Goal: Task Accomplishment & Management: Manage account settings

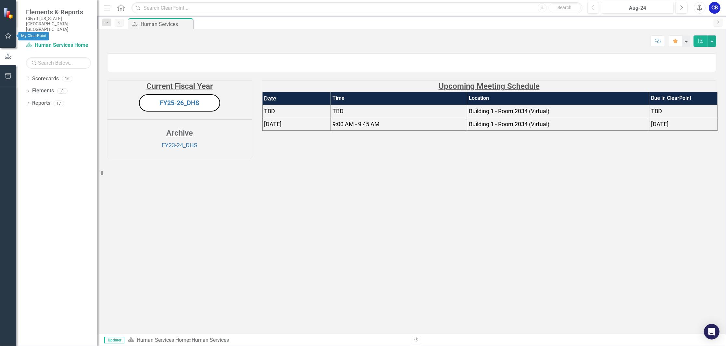
click at [10, 38] on icon "button" at bounding box center [8, 36] width 6 height 6
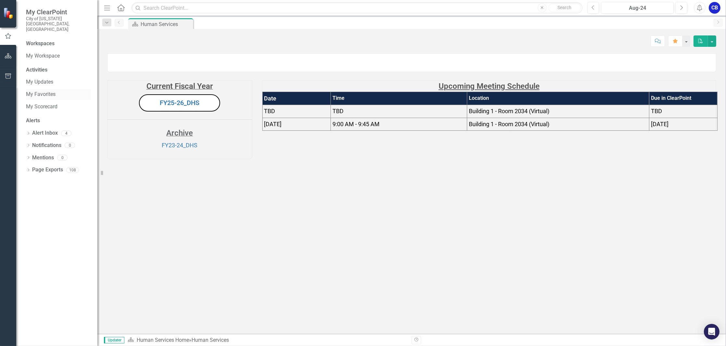
click at [49, 91] on link "My Favorites" at bounding box center [58, 94] width 65 height 7
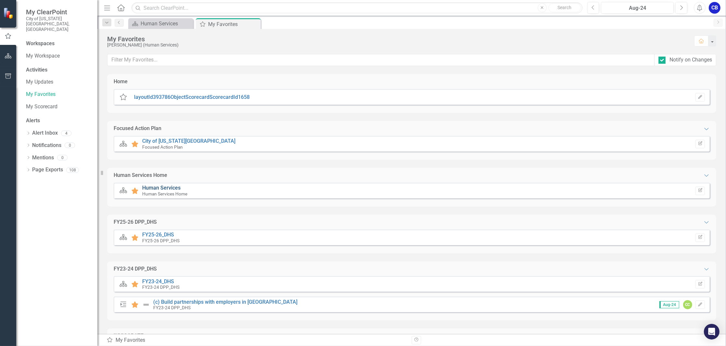
click at [166, 186] on link "Human Services" at bounding box center [161, 187] width 38 height 6
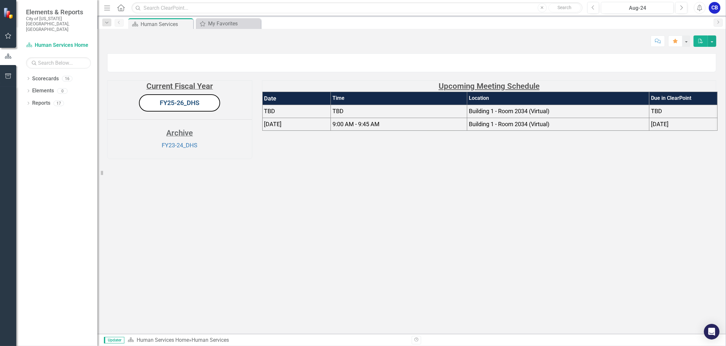
click at [189, 107] on link "FY25-26_DHS" at bounding box center [180, 103] width 40 height 8
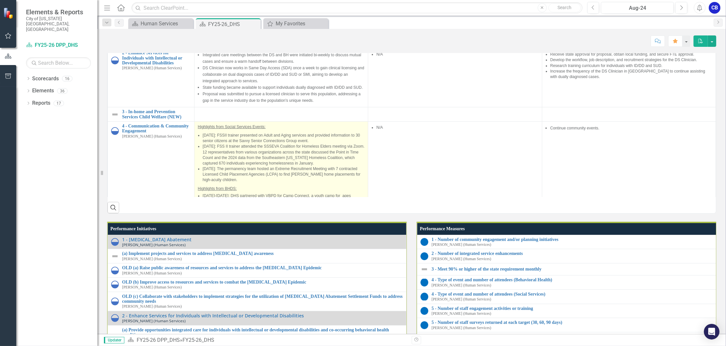
scroll to position [543, 0]
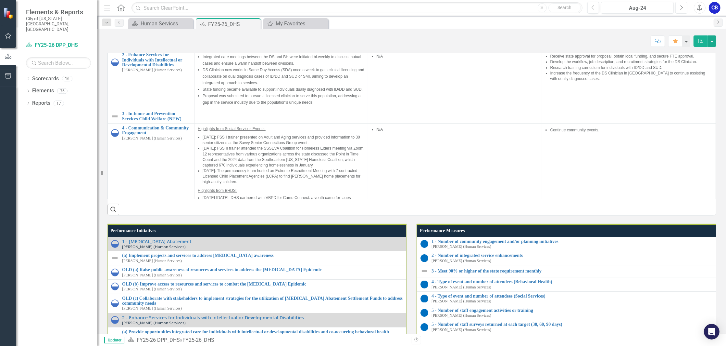
click at [683, 8] on button "Next" at bounding box center [681, 8] width 12 height 12
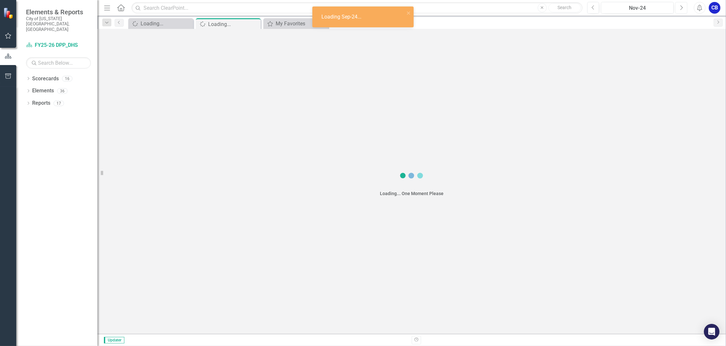
click at [683, 8] on button "Next" at bounding box center [681, 8] width 12 height 12
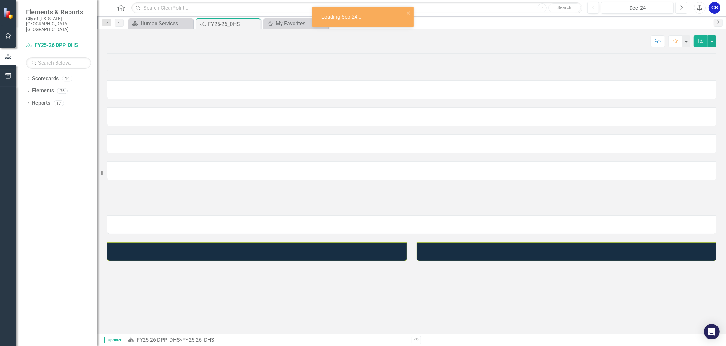
click at [683, 8] on button "Next" at bounding box center [681, 8] width 12 height 12
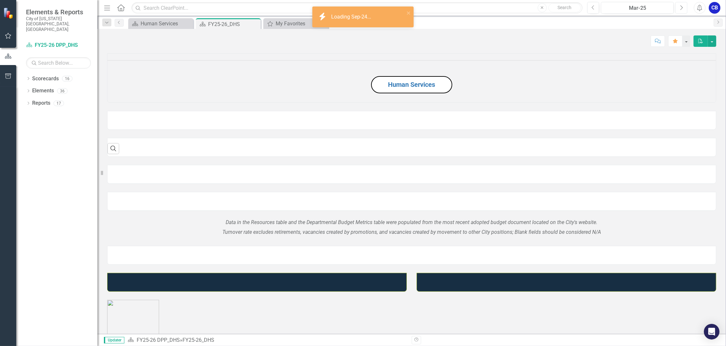
click at [683, 8] on button "Next" at bounding box center [681, 8] width 12 height 12
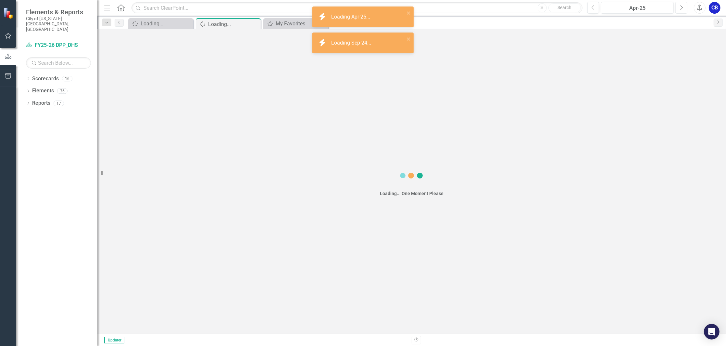
click at [683, 8] on button "Next" at bounding box center [681, 8] width 12 height 12
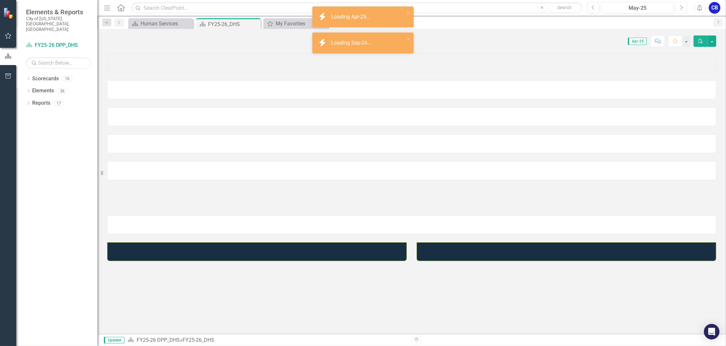
click at [683, 8] on button "Next" at bounding box center [681, 8] width 12 height 12
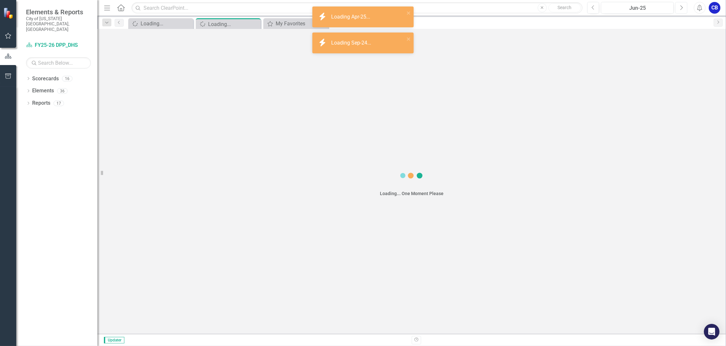
click at [683, 8] on icon "Next" at bounding box center [682, 8] width 4 height 6
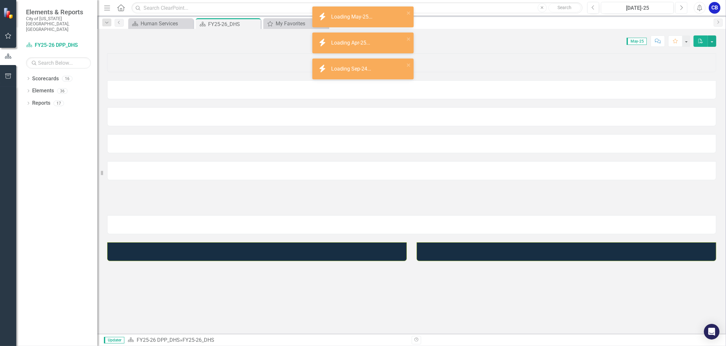
click at [682, 8] on icon "Next" at bounding box center [682, 8] width 4 height 6
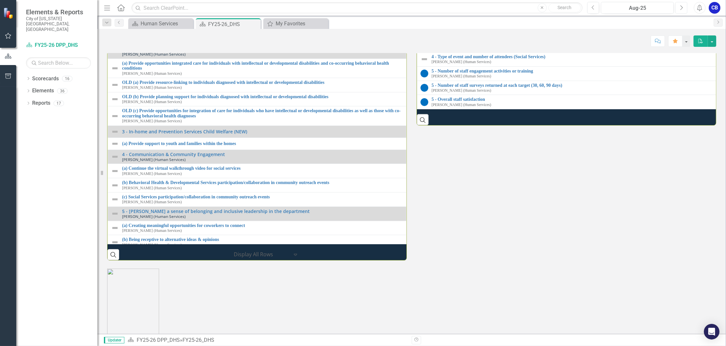
scroll to position [43, 0]
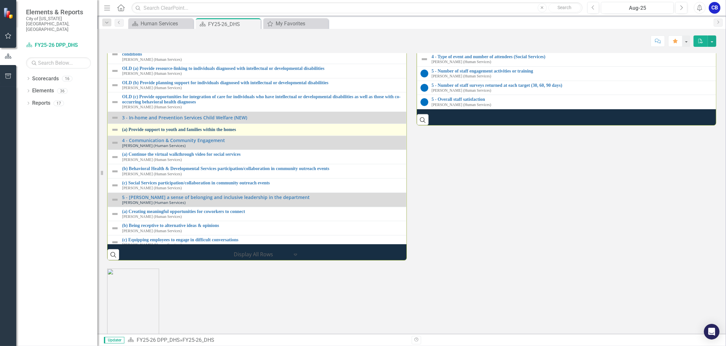
click at [228, 132] on link "(a) Provide support to youth and families within the homes" at bounding box center [262, 129] width 281 height 5
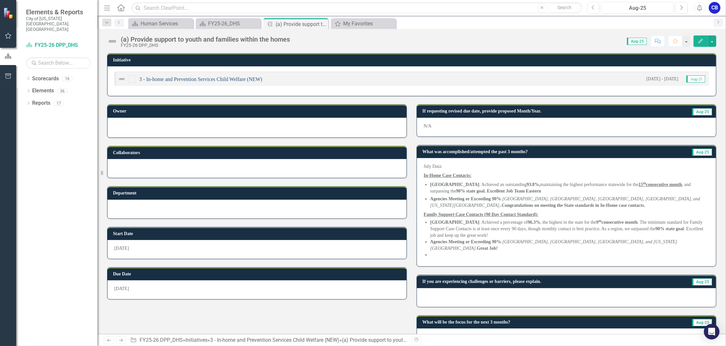
click at [208, 80] on link "3 - In-home and Prevention Services Child Welfare (NEW)" at bounding box center [200, 79] width 123 height 6
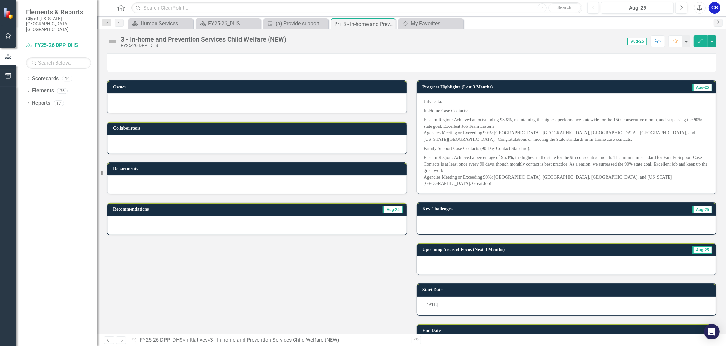
scroll to position [147, 0]
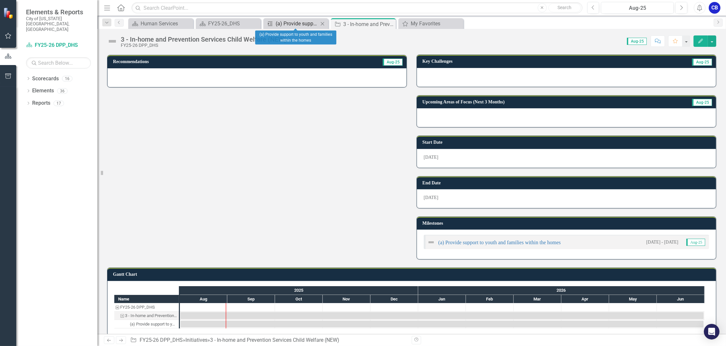
click at [300, 24] on div "(a) Provide support to youth and families within the homes" at bounding box center [297, 23] width 43 height 8
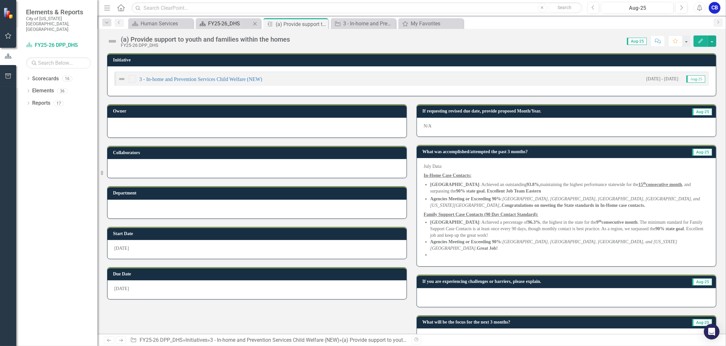
click at [242, 25] on div "FY25-26_DHS" at bounding box center [229, 23] width 43 height 8
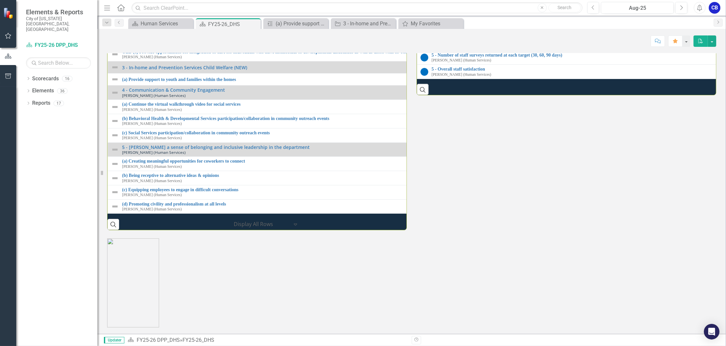
scroll to position [53, 0]
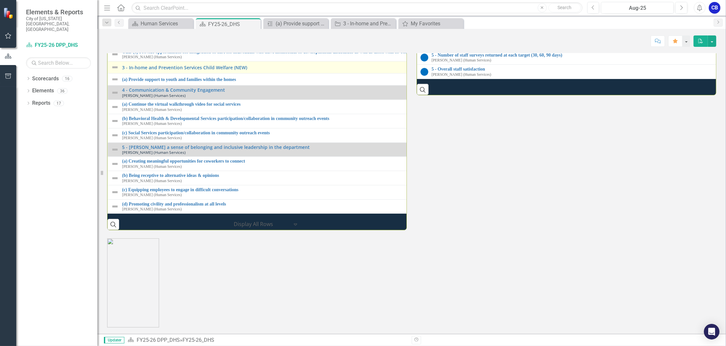
click at [213, 73] on td "3 - In-home and Prevention Services Child Welfare (NEW) Link Open Element" at bounding box center [408, 67] width 601 height 12
click at [213, 70] on link "3 - In-home and Prevention Services Child Welfare (NEW)" at bounding box center [414, 67] width 584 height 5
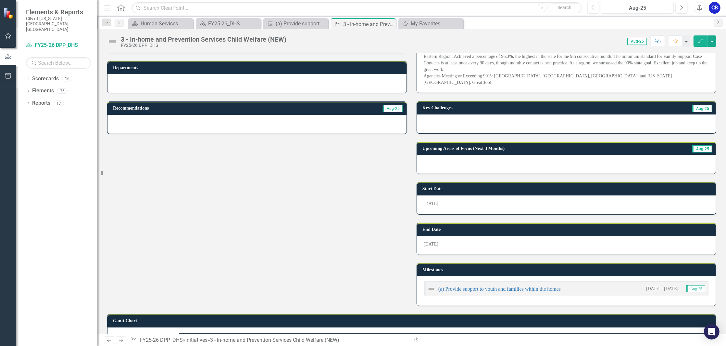
scroll to position [147, 0]
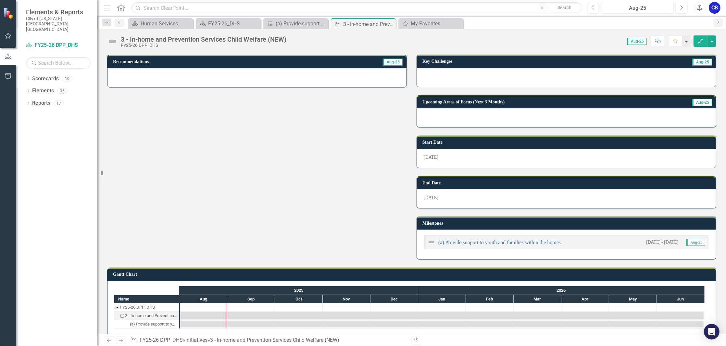
click at [700, 44] on button "Edit" at bounding box center [701, 40] width 14 height 11
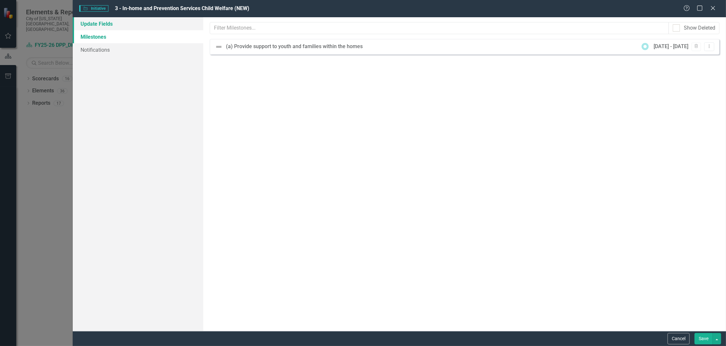
scroll to position [0, 0]
click at [104, 38] on link "Milestones" at bounding box center [138, 36] width 131 height 13
click at [107, 19] on link "Update Fields" at bounding box center [138, 23] width 131 height 13
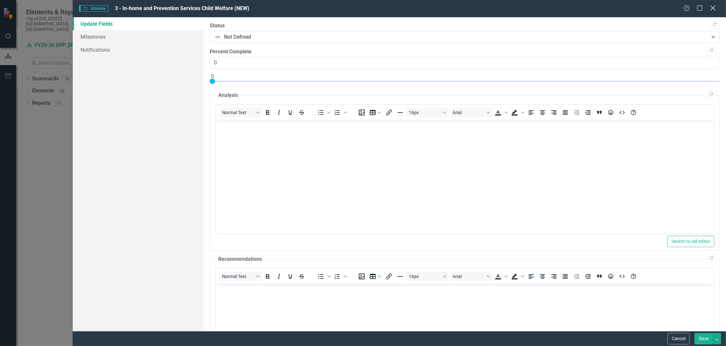
click at [714, 6] on icon "Close" at bounding box center [713, 8] width 8 height 6
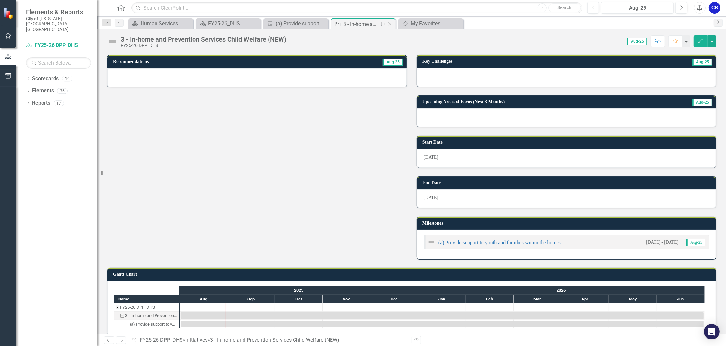
click at [392, 26] on icon "Close" at bounding box center [389, 23] width 6 height 5
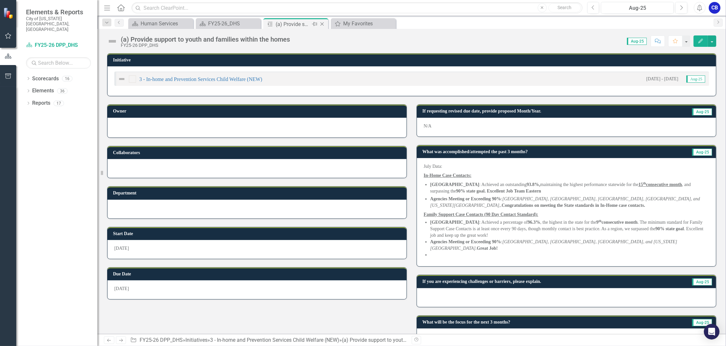
click at [325, 25] on icon "Close" at bounding box center [322, 23] width 6 height 5
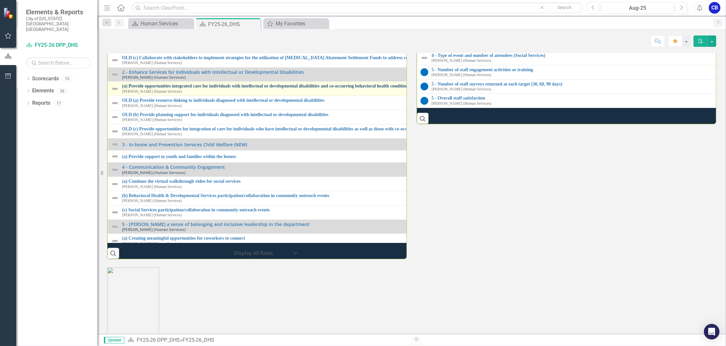
scroll to position [736, 0]
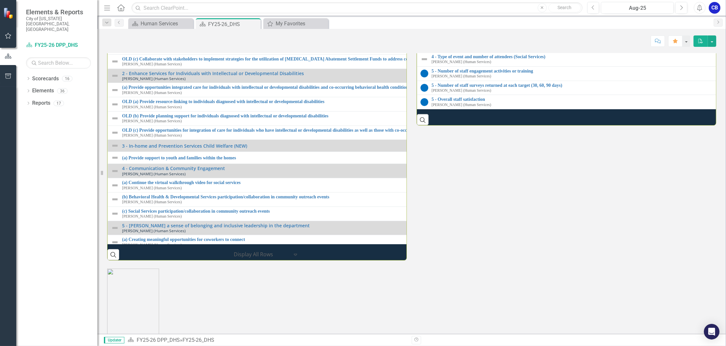
click at [532, 34] on link "3 - Meet 90% or higher of the state requirement monthly" at bounding box center [726, 32] width 588 height 5
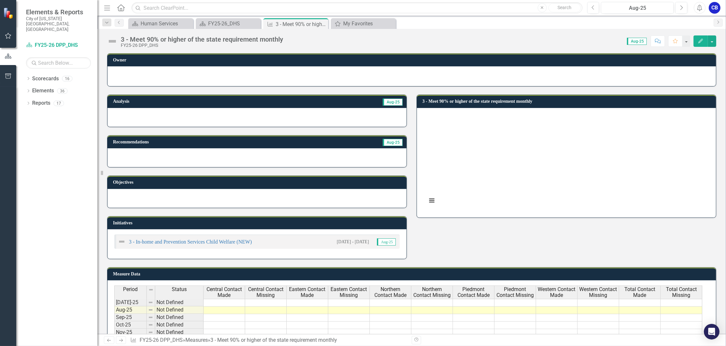
click at [697, 38] on button "Edit" at bounding box center [701, 40] width 14 height 11
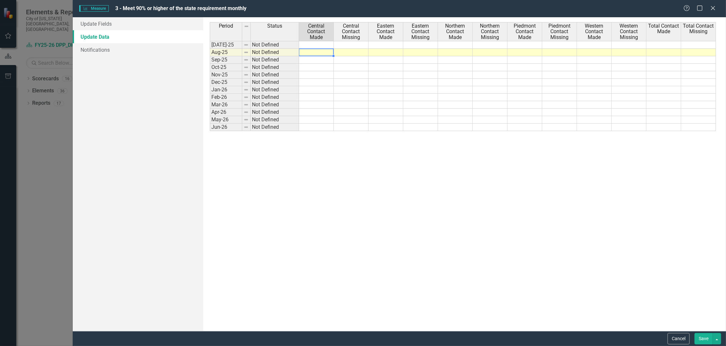
click at [311, 53] on td at bounding box center [316, 52] width 35 height 7
type textarea "81.1"
type textarea "18.9"
type textarea "93.8"
type textarea "6.2"
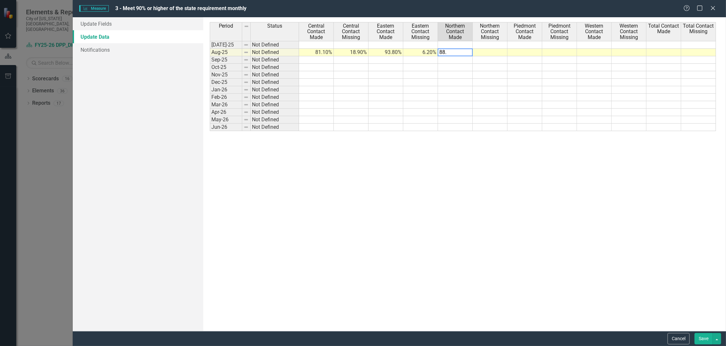
type textarea "88.6"
type textarea "11.4"
type textarea "86.5"
type textarea "13.5"
type textarea "91.7"
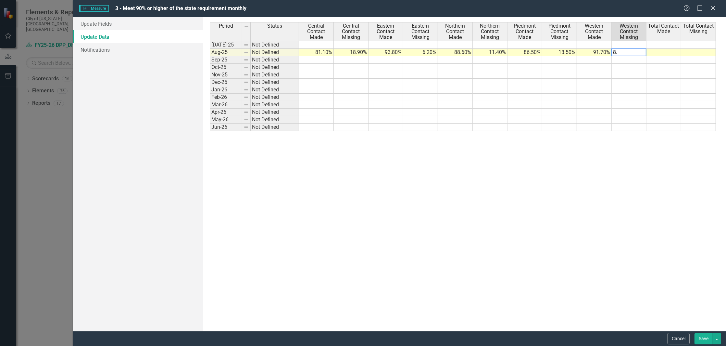
type textarea "8.3"
type textarea "88.6"
type textarea "11.4"
click at [701, 343] on button "Save" at bounding box center [704, 338] width 18 height 11
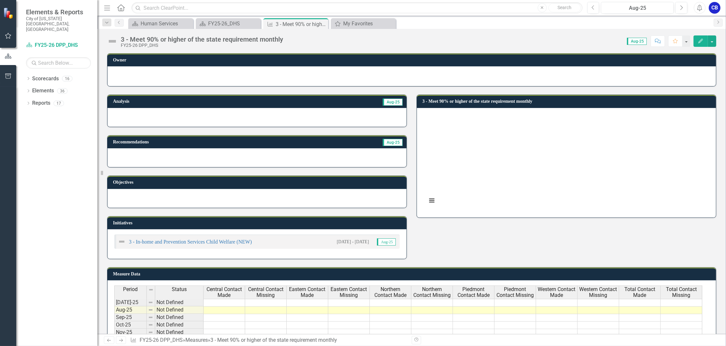
click at [703, 41] on icon "Edit" at bounding box center [701, 41] width 6 height 5
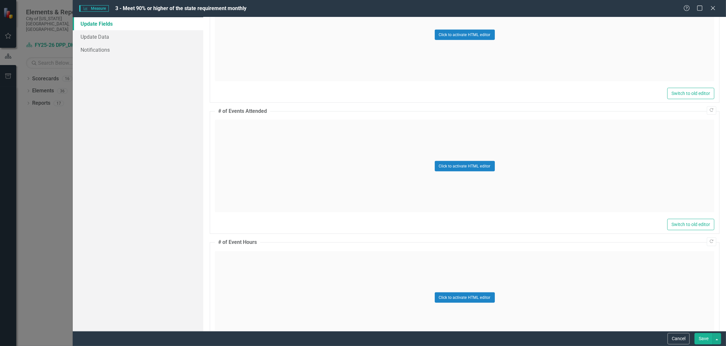
scroll to position [695, 0]
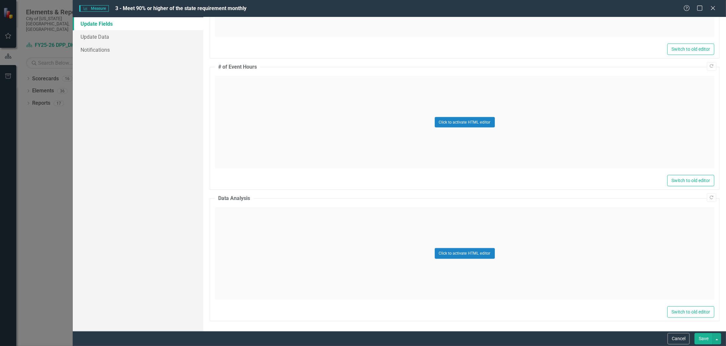
click at [715, 4] on div "Measure Measure 3 - Meet 90% or higher of the state requirement monthly Help Ma…" at bounding box center [399, 8] width 653 height 17
click at [714, 7] on icon at bounding box center [713, 8] width 5 height 5
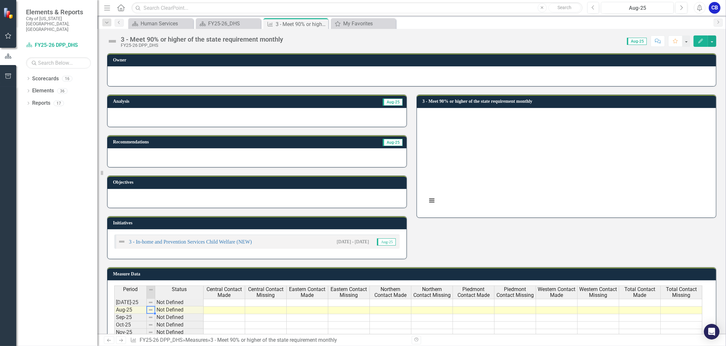
scroll to position [0, 0]
click at [593, 9] on icon "Previous" at bounding box center [594, 8] width 4 height 6
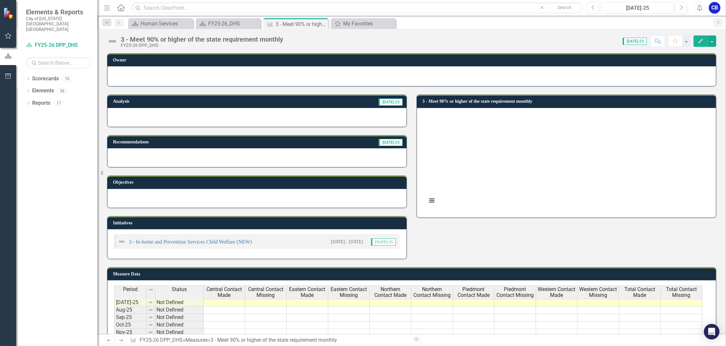
click at [699, 44] on button "Edit" at bounding box center [701, 40] width 14 height 11
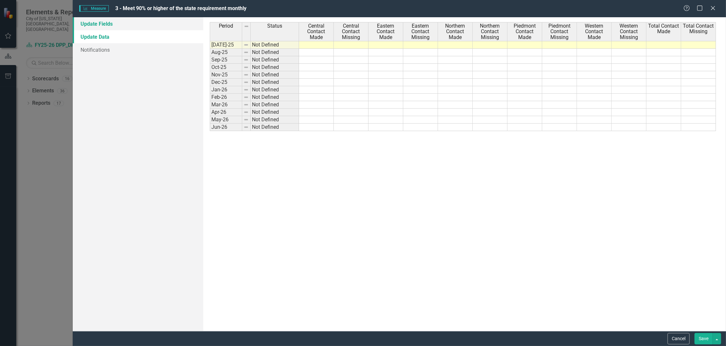
click at [110, 22] on link "Update Fields" at bounding box center [138, 23] width 131 height 13
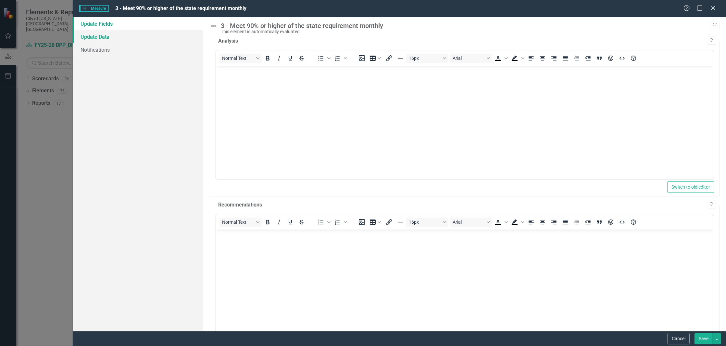
click at [107, 33] on link "Update Data" at bounding box center [138, 36] width 131 height 13
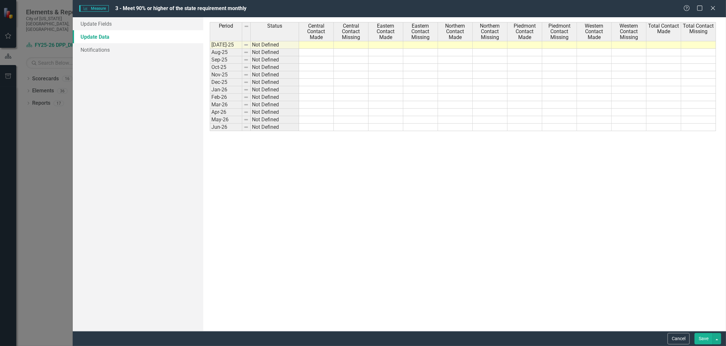
click at [315, 43] on td at bounding box center [316, 45] width 35 height 8
click at [311, 45] on td at bounding box center [316, 45] width 35 height 8
type textarea "81.1"
type textarea "18.9"
type textarea "93.8"
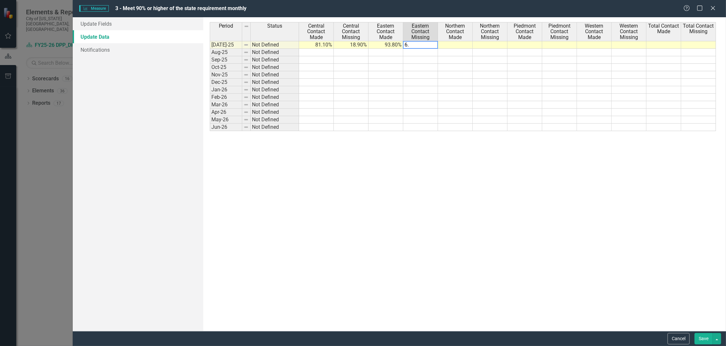
type textarea "6.2"
type textarea "88.6"
type textarea "11.4"
type textarea "86.5"
type textarea "13.5"
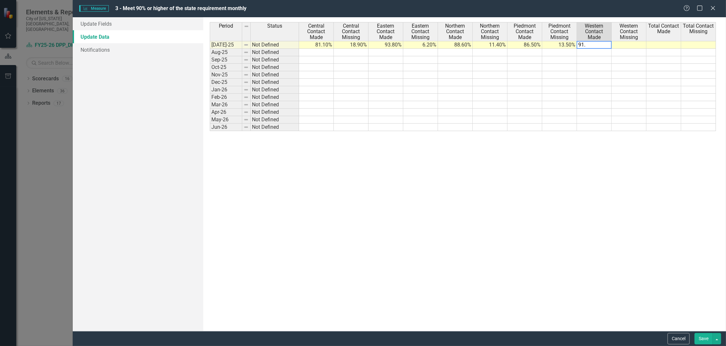
type textarea "91.7"
type textarea "8.3"
type textarea "858.6"
type textarea "88.6"
click at [702, 339] on button "Save" at bounding box center [704, 338] width 18 height 11
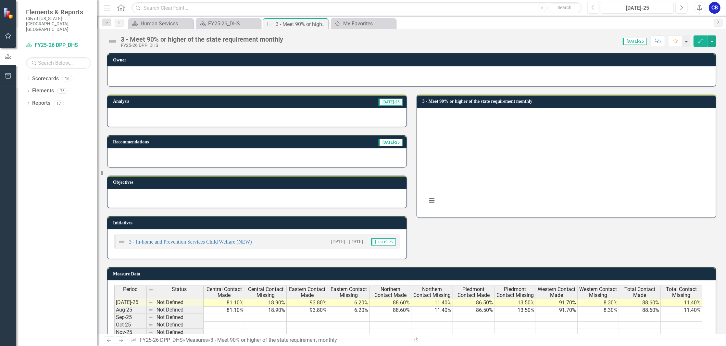
click at [696, 40] on button "Edit" at bounding box center [701, 40] width 14 height 11
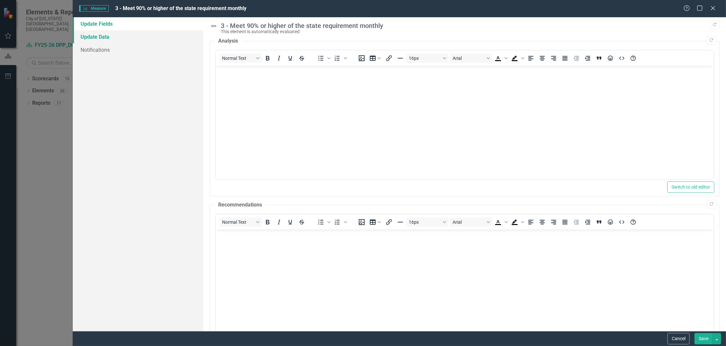
click at [116, 36] on link "Update Data" at bounding box center [138, 36] width 131 height 13
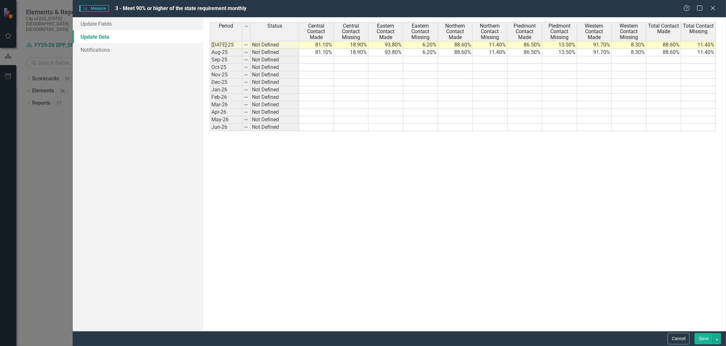
click at [308, 54] on td "81.10%" at bounding box center [316, 52] width 35 height 7
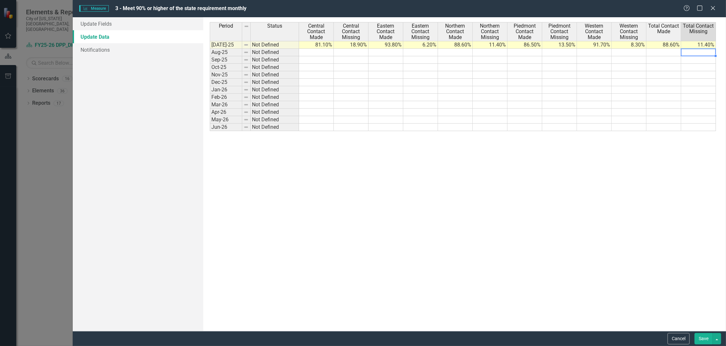
click at [702, 338] on button "Save" at bounding box center [704, 338] width 18 height 11
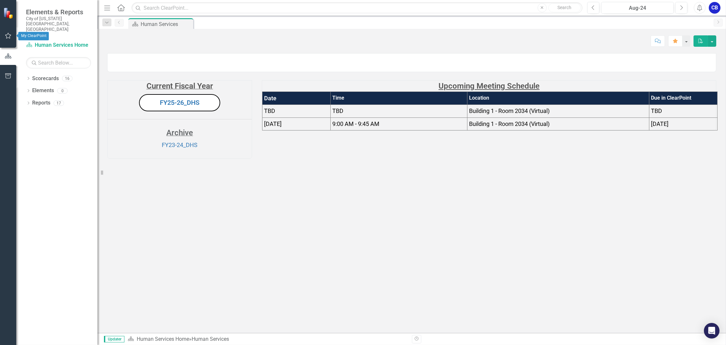
click at [7, 35] on icon "button" at bounding box center [8, 35] width 7 height 5
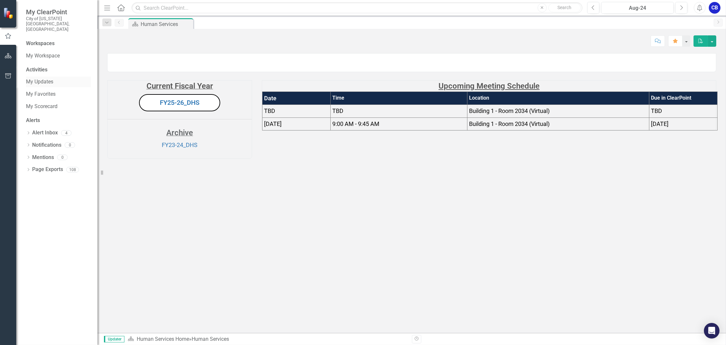
click at [32, 78] on link "My Updates" at bounding box center [58, 81] width 65 height 7
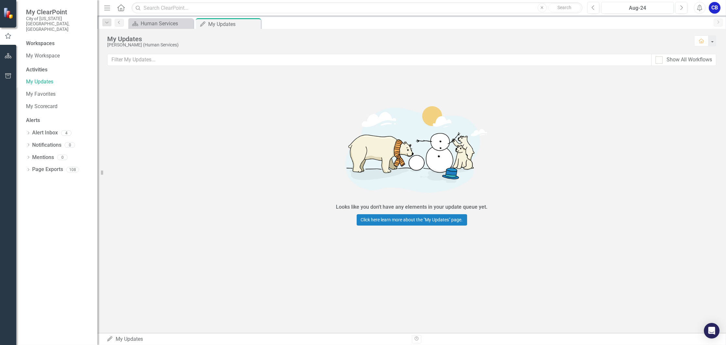
click at [39, 78] on div "My Updates My Favorites My Scorecard" at bounding box center [58, 94] width 65 height 35
click at [39, 91] on link "My Favorites" at bounding box center [58, 94] width 65 height 7
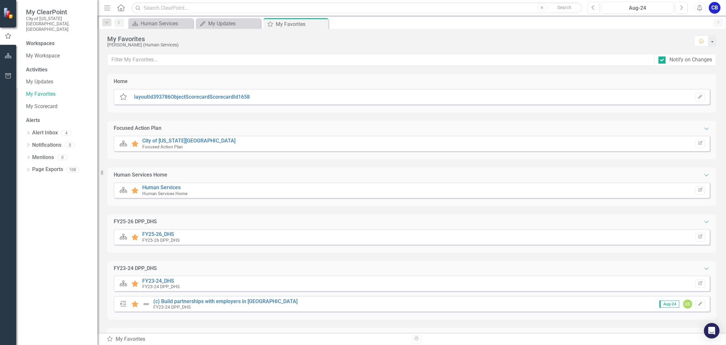
click at [171, 184] on div "Scorecard Favorite Human Services Human Services Home Edit Report" at bounding box center [412, 191] width 596 height 16
click at [166, 234] on link "FY25-26_DHS" at bounding box center [158, 234] width 32 height 6
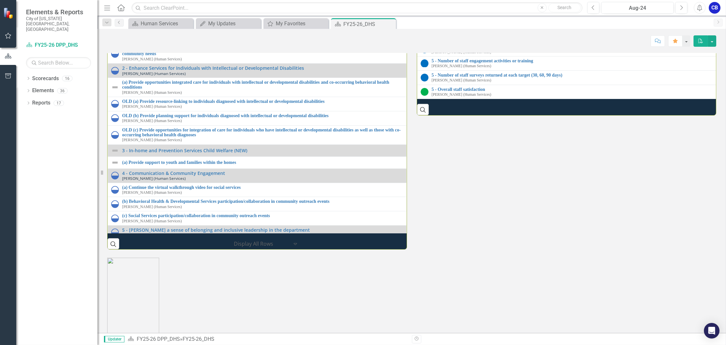
scroll to position [796, 0]
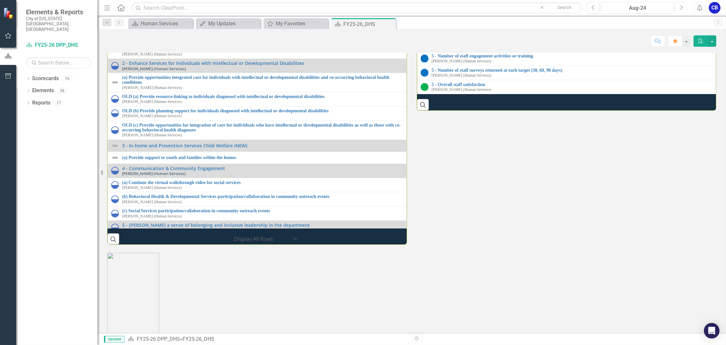
click at [681, 4] on button "Next" at bounding box center [681, 8] width 12 height 12
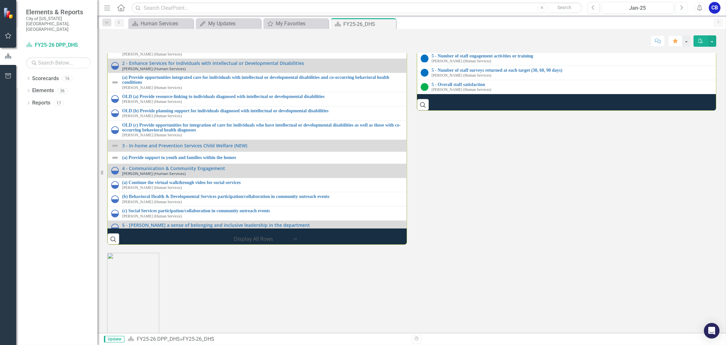
click at [681, 4] on button "Next" at bounding box center [681, 8] width 12 height 12
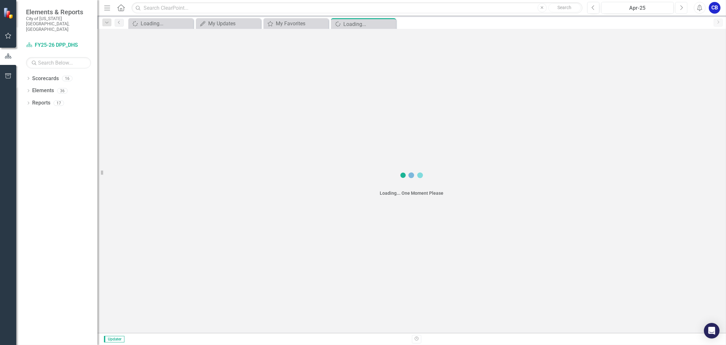
click at [681, 4] on button "Next" at bounding box center [681, 8] width 12 height 12
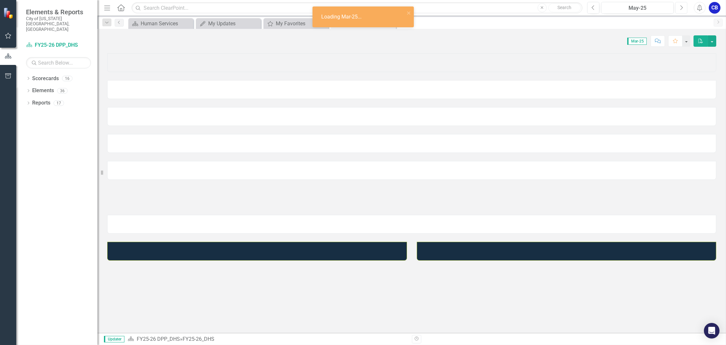
click at [681, 4] on button "Next" at bounding box center [681, 8] width 12 height 12
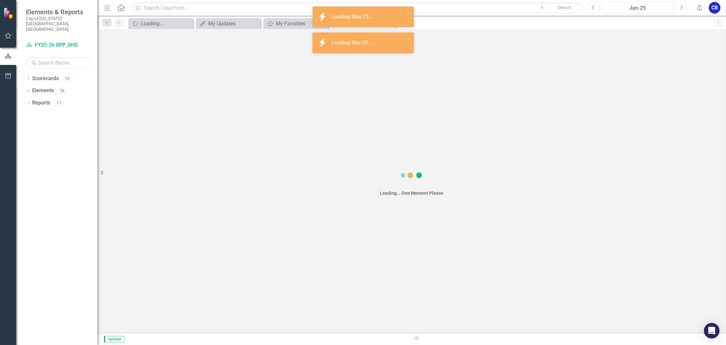
click at [681, 4] on button "Next" at bounding box center [681, 8] width 12 height 12
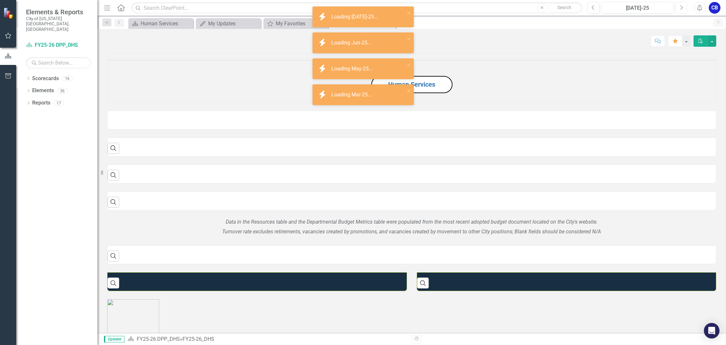
click at [681, 4] on button "Next" at bounding box center [681, 8] width 12 height 12
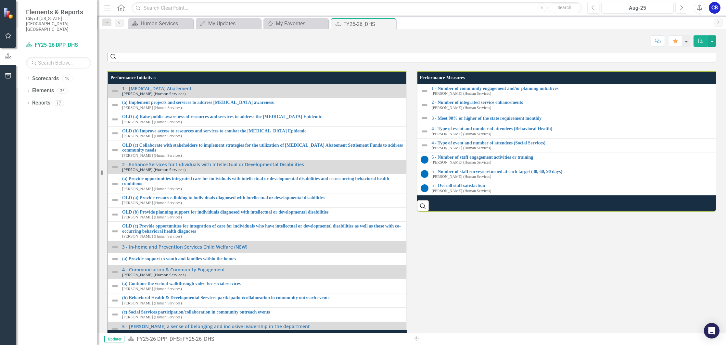
scroll to position [606, 0]
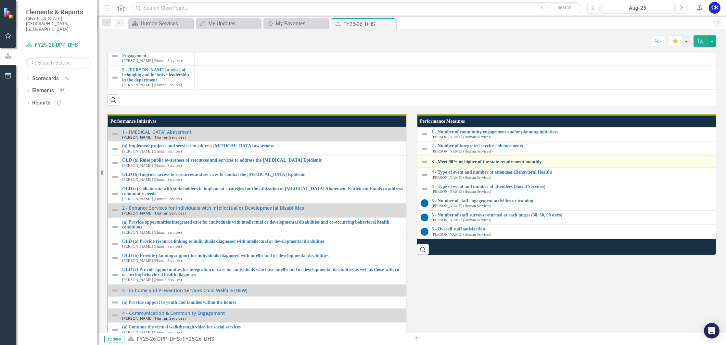
click at [461, 164] on link "3 - Meet 90% or higher of the state requirement monthly" at bounding box center [573, 161] width 282 height 5
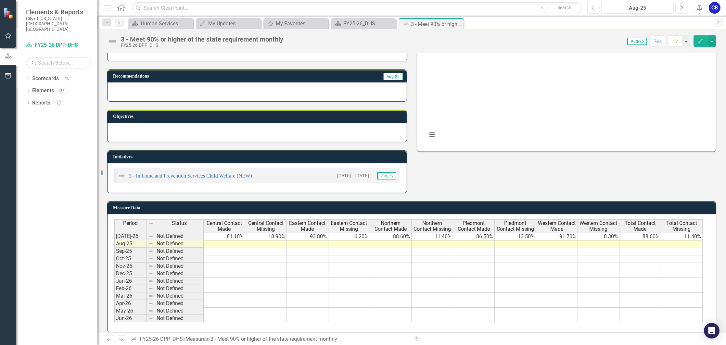
scroll to position [75, 0]
